Goal: Information Seeking & Learning: Learn about a topic

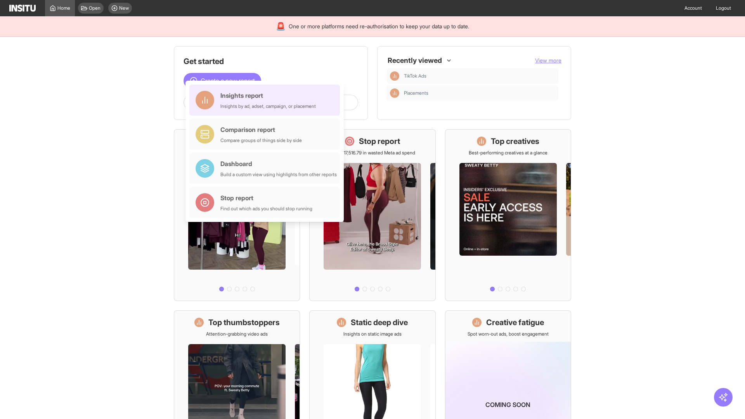
click at [267, 100] on div "Insights report Insights by ad, adset, campaign, or placement" at bounding box center [267, 100] width 95 height 19
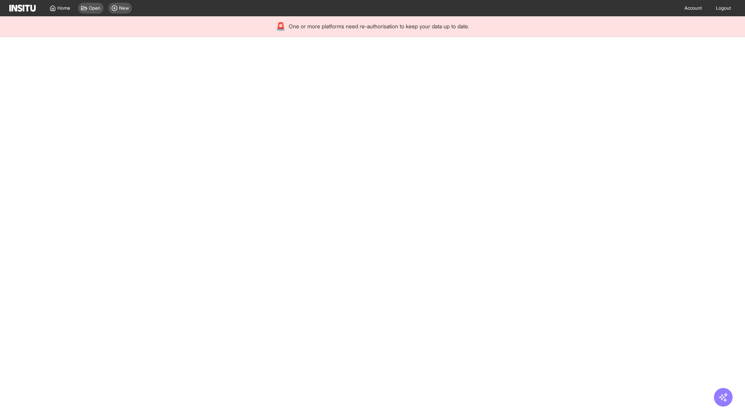
select select "**"
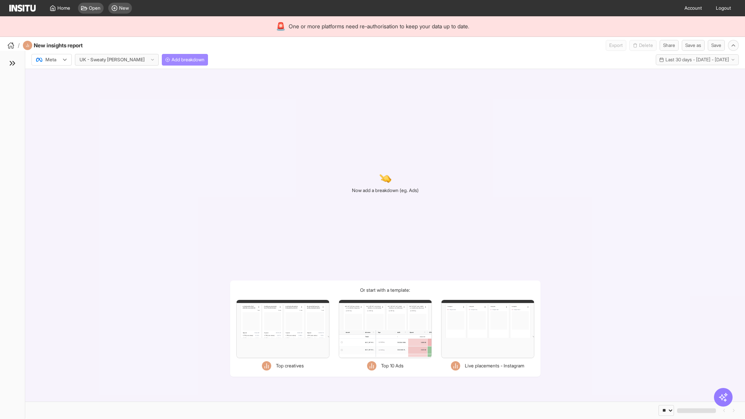
click at [172, 60] on span "Add breakdown" at bounding box center [188, 60] width 33 height 6
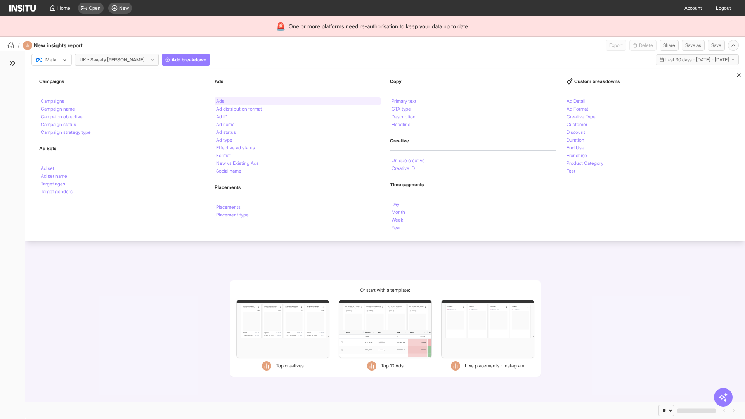
click at [220, 101] on li "Ads" at bounding box center [220, 101] width 8 height 5
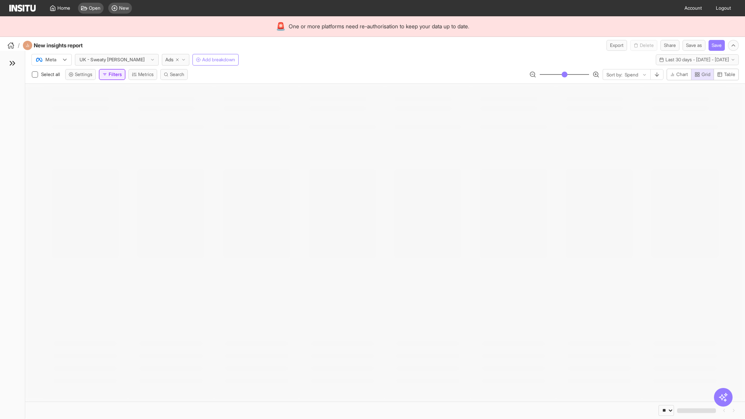
click at [114, 75] on button "Filters" at bounding box center [112, 74] width 26 height 11
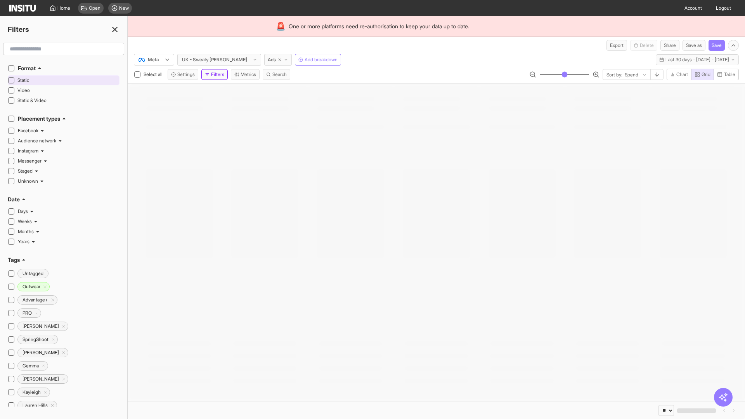
click at [68, 80] on span "Static" at bounding box center [67, 80] width 100 height 6
